Goal: Find specific page/section: Find specific page/section

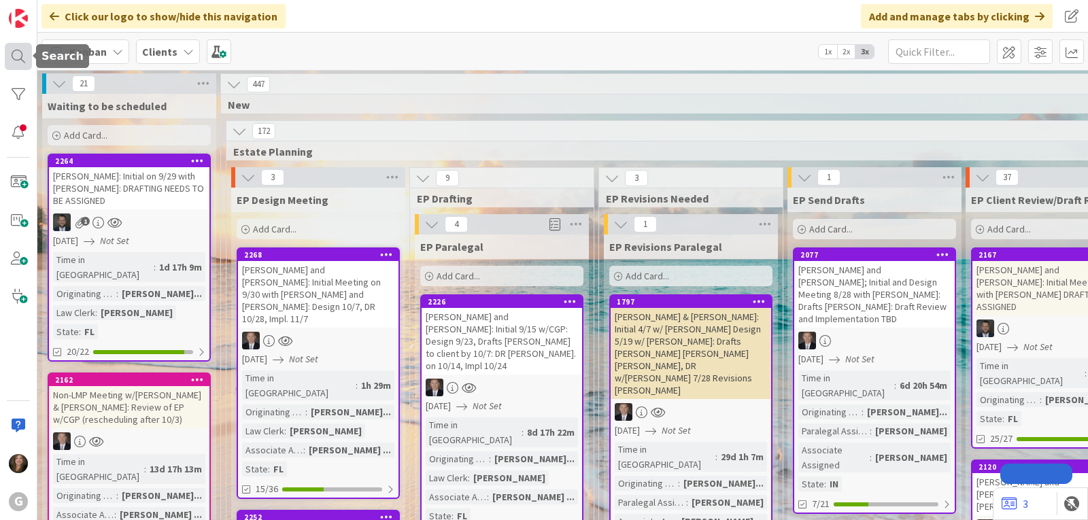
click at [15, 53] on div at bounding box center [18, 56] width 27 height 27
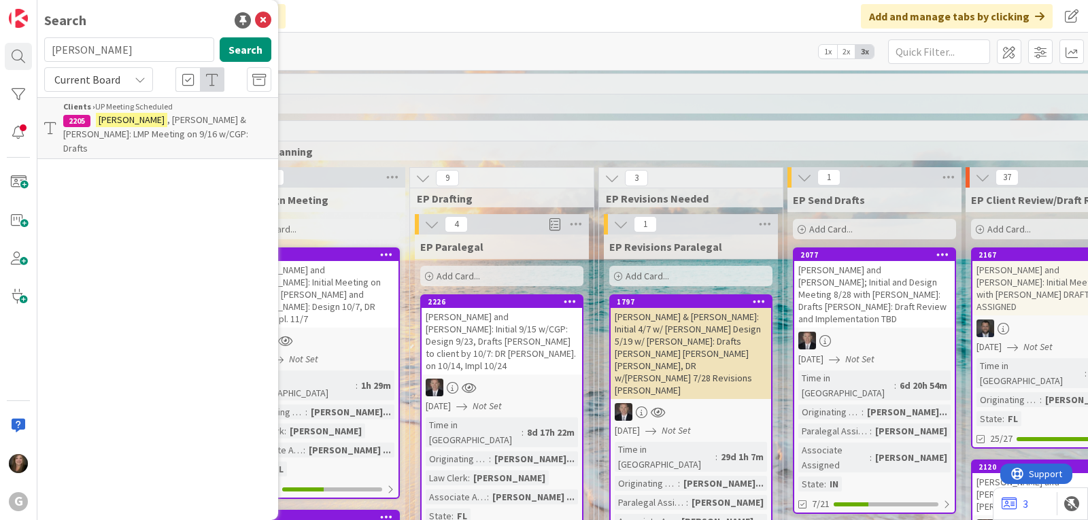
drag, startPoint x: 129, startPoint y: 54, endPoint x: 50, endPoint y: 50, distance: 78.3
click at [50, 50] on input "[PERSON_NAME]" at bounding box center [129, 49] width 170 height 24
type input "grevenitz"
click at [159, 132] on span ", [PERSON_NAME] and [PERSON_NAME] - Non-LMP Mtg. 9/16 w/CGP; Drafts [PERSON_NAM…" at bounding box center [165, 141] width 205 height 55
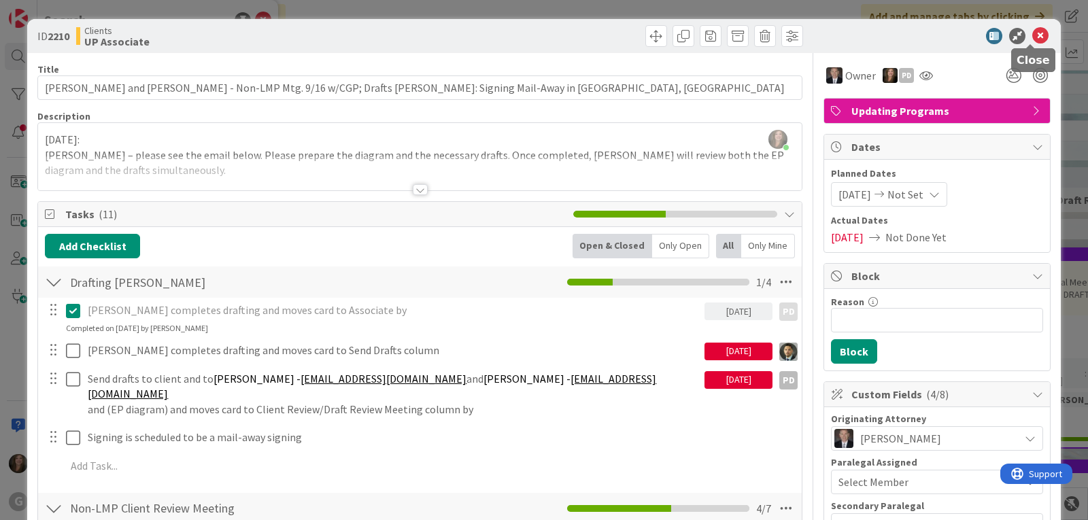
click at [1032, 31] on icon at bounding box center [1040, 36] width 16 height 16
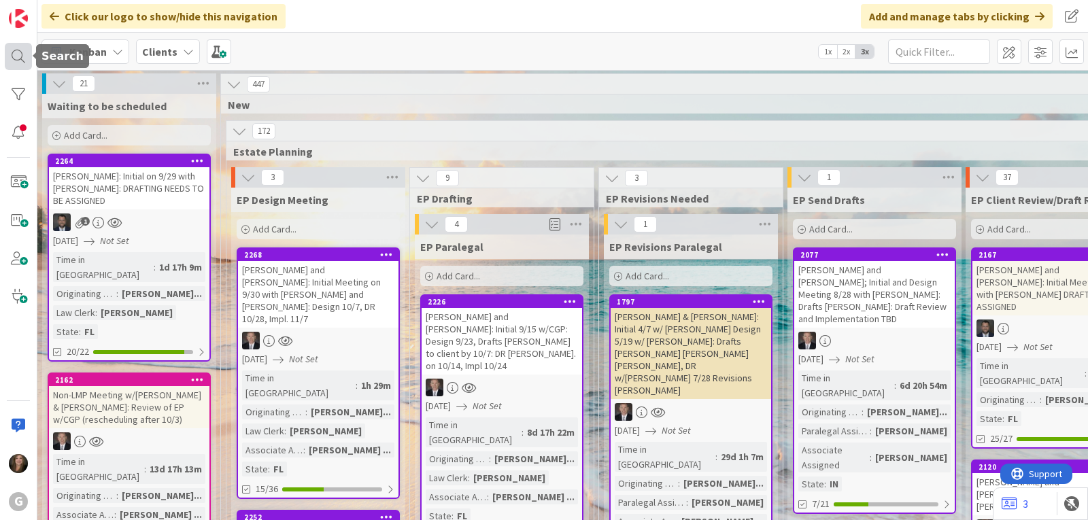
click at [15, 64] on div at bounding box center [18, 56] width 27 height 27
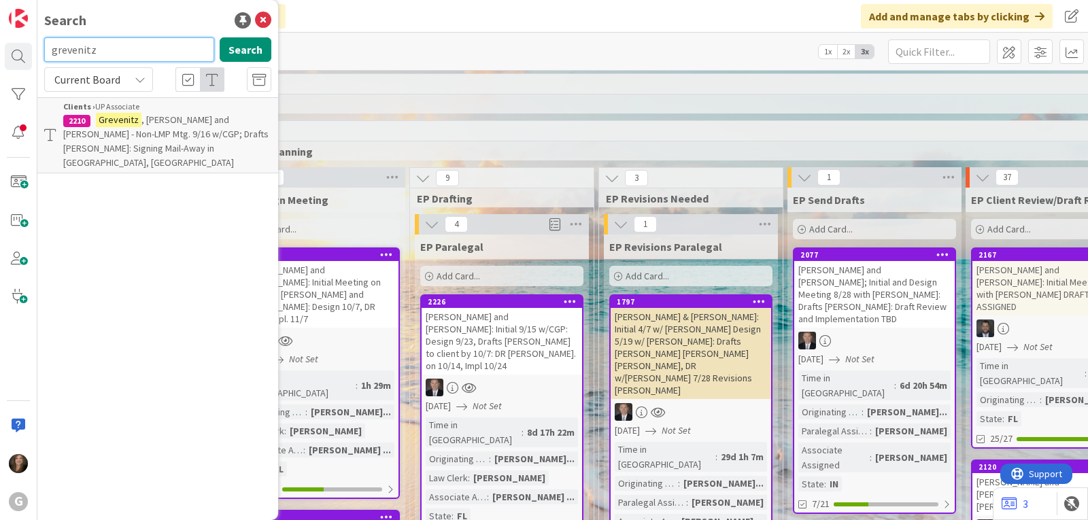
drag, startPoint x: 126, startPoint y: 54, endPoint x: 32, endPoint y: 54, distance: 93.8
click at [32, 54] on div "G Search grevenitz Search Current Board Clients › UP Associate 2210 [PERSON_NAM…" at bounding box center [18, 260] width 37 height 520
type input "2059"
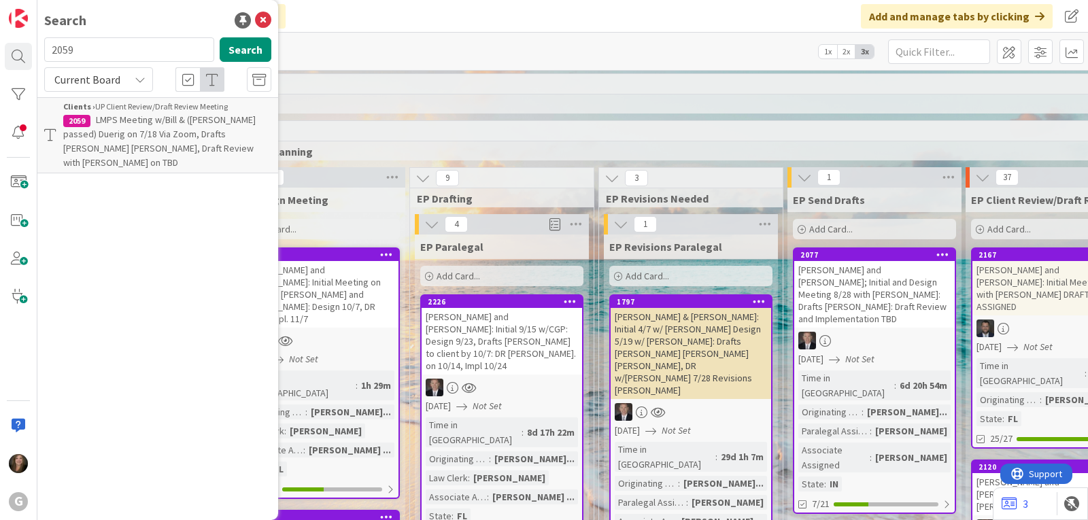
click at [101, 137] on span "LMPS Meeting w/Bill & ([PERSON_NAME] passed) Duerig on 7/18 Via Zoom, Drafts [P…" at bounding box center [159, 141] width 192 height 55
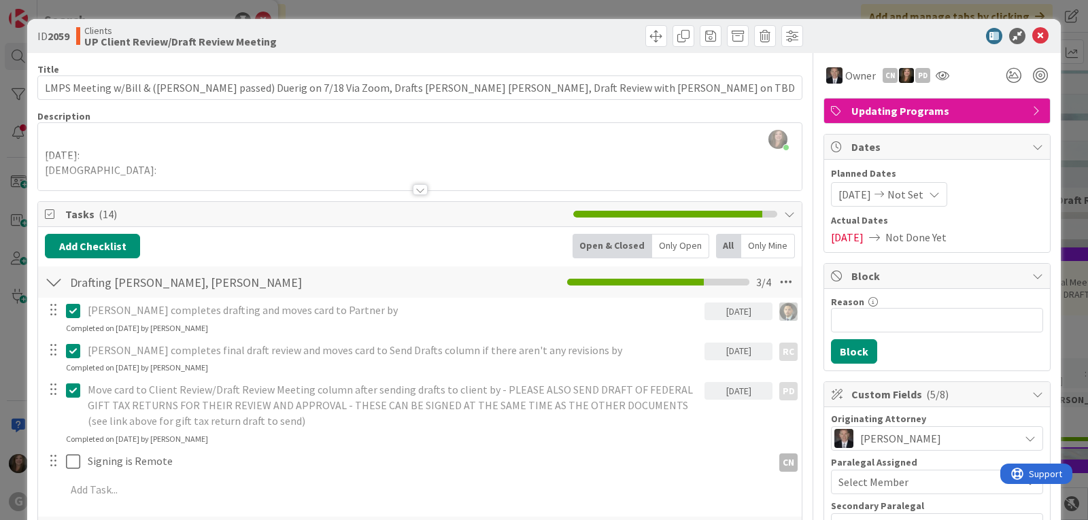
click at [415, 190] on div at bounding box center [420, 189] width 15 height 11
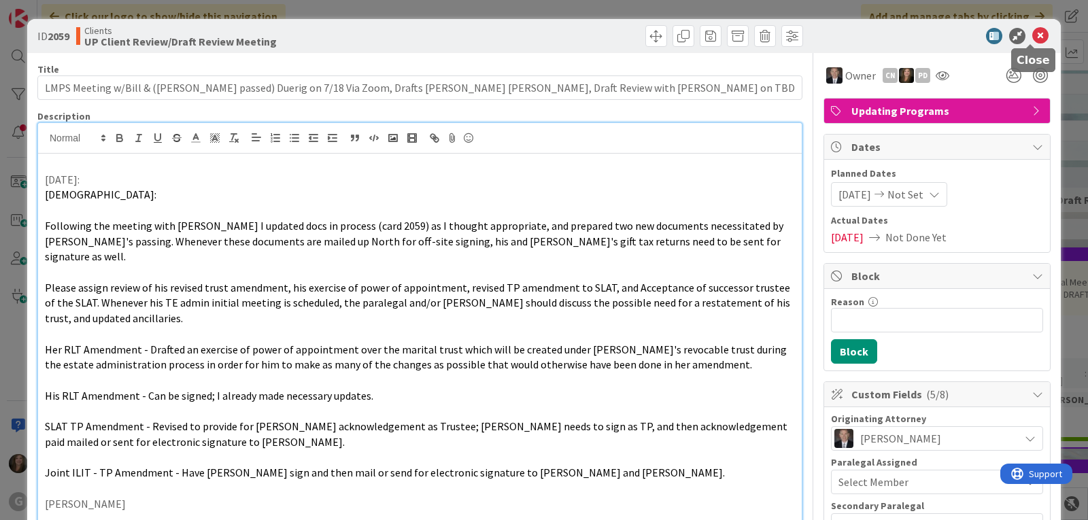
click at [1032, 32] on icon at bounding box center [1040, 36] width 16 height 16
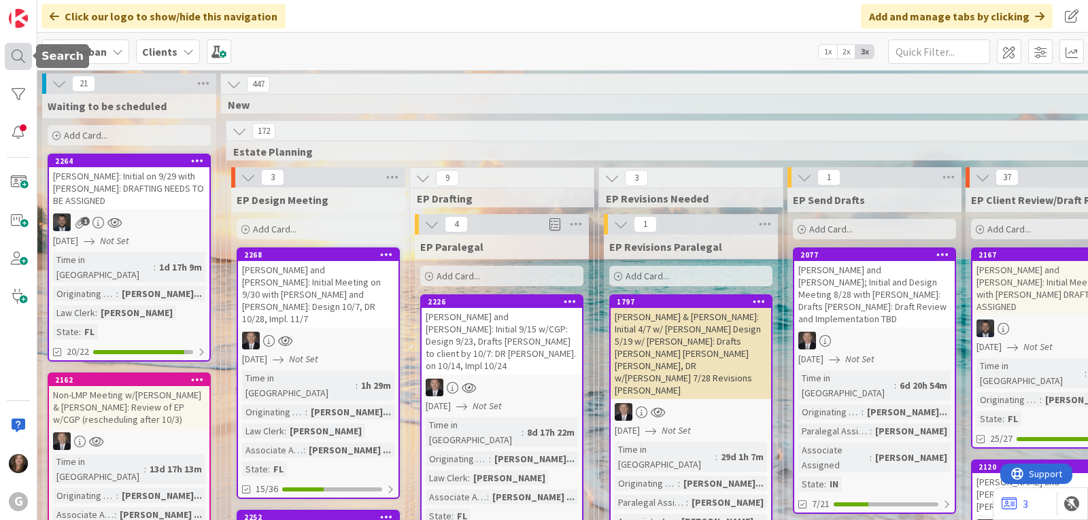
click at [14, 54] on div at bounding box center [18, 56] width 27 height 27
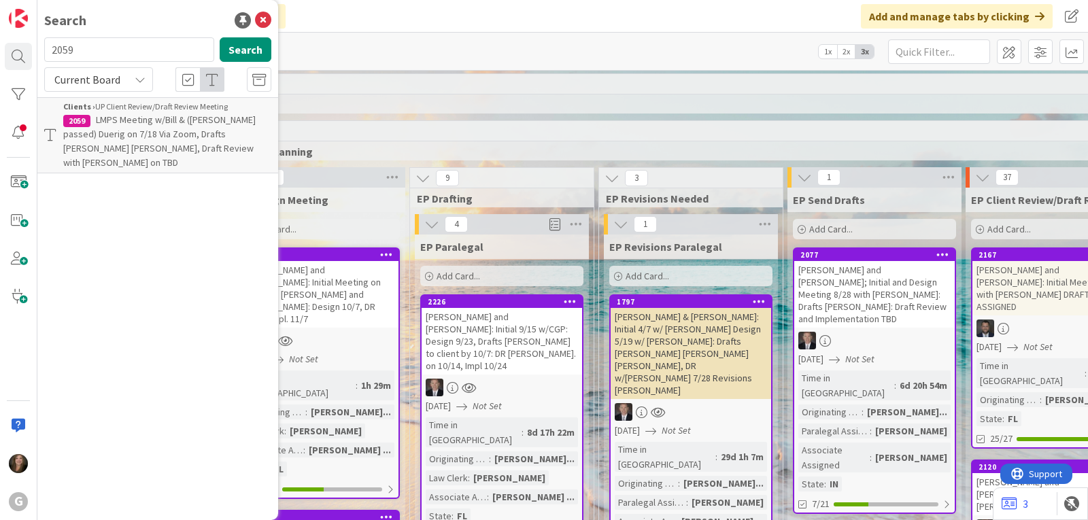
drag, startPoint x: 116, startPoint y: 50, endPoint x: 33, endPoint y: 50, distance: 83.6
click at [33, 50] on div "G Search 2059 Search Current Board Clients › UP Client Review/Draft Review Meet…" at bounding box center [18, 260] width 37 height 520
type input "2247"
